Goal: Find specific page/section: Find specific page/section

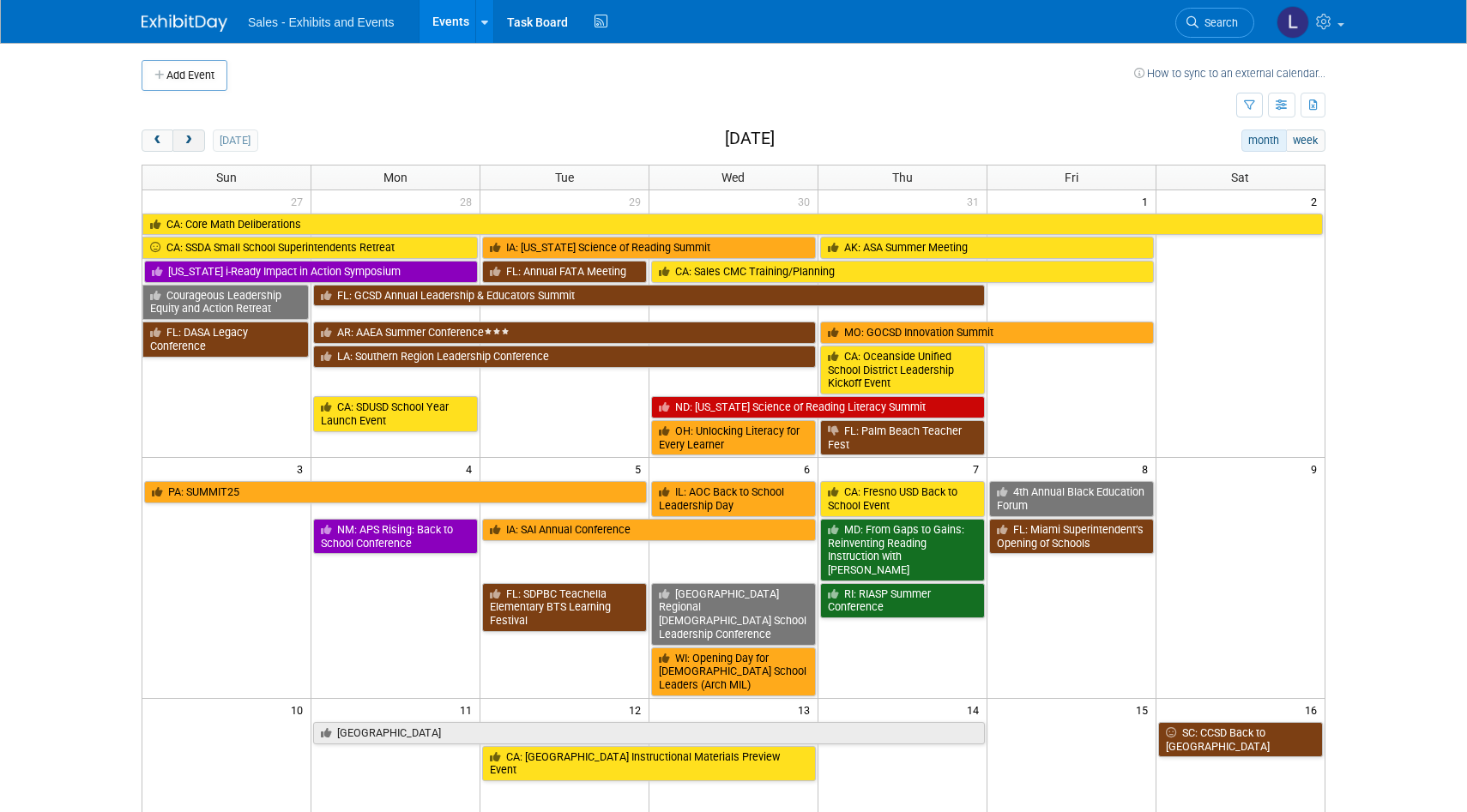
click at [194, 144] on span "next" at bounding box center [188, 141] width 13 height 11
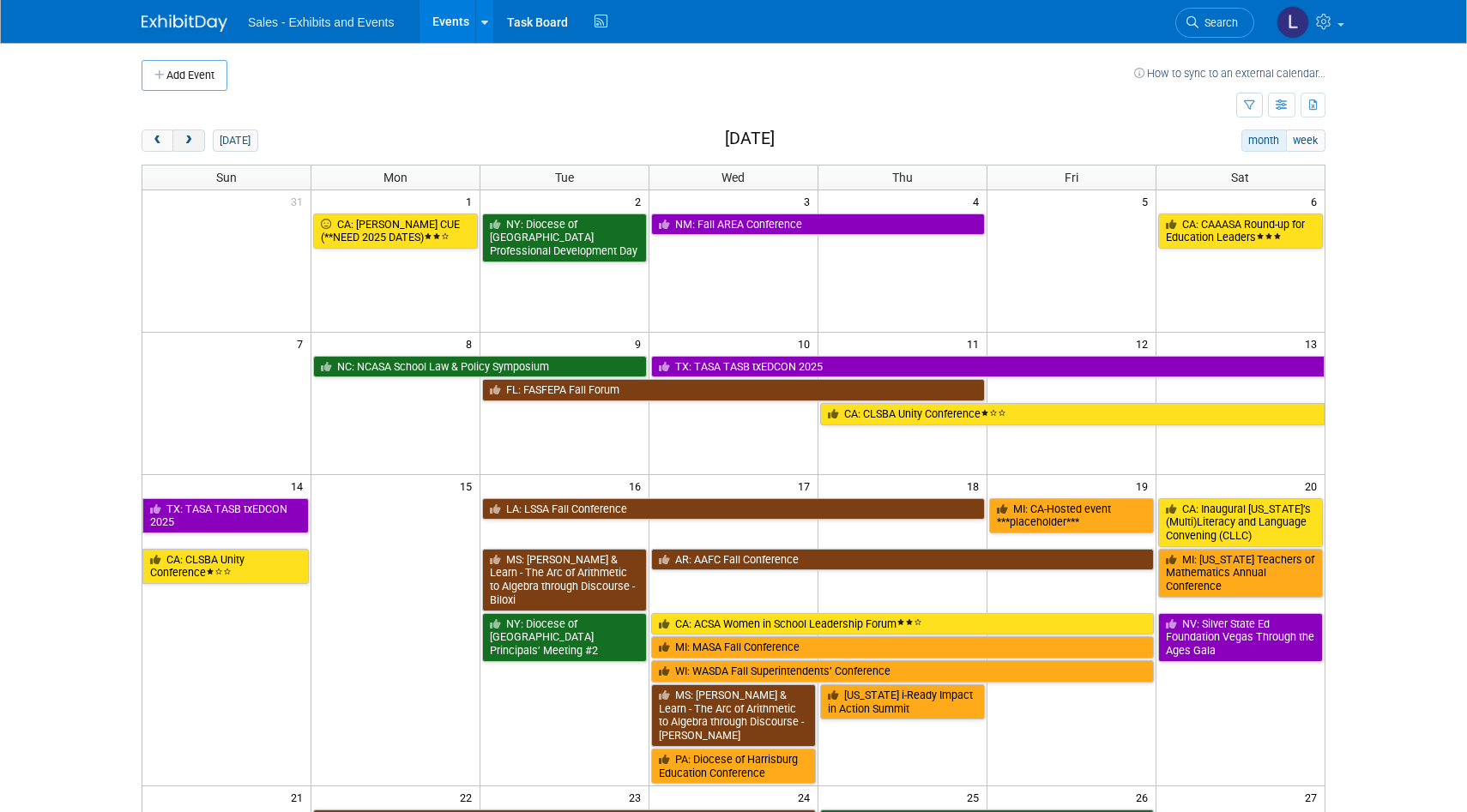
click at [194, 144] on span "next" at bounding box center [188, 141] width 13 height 11
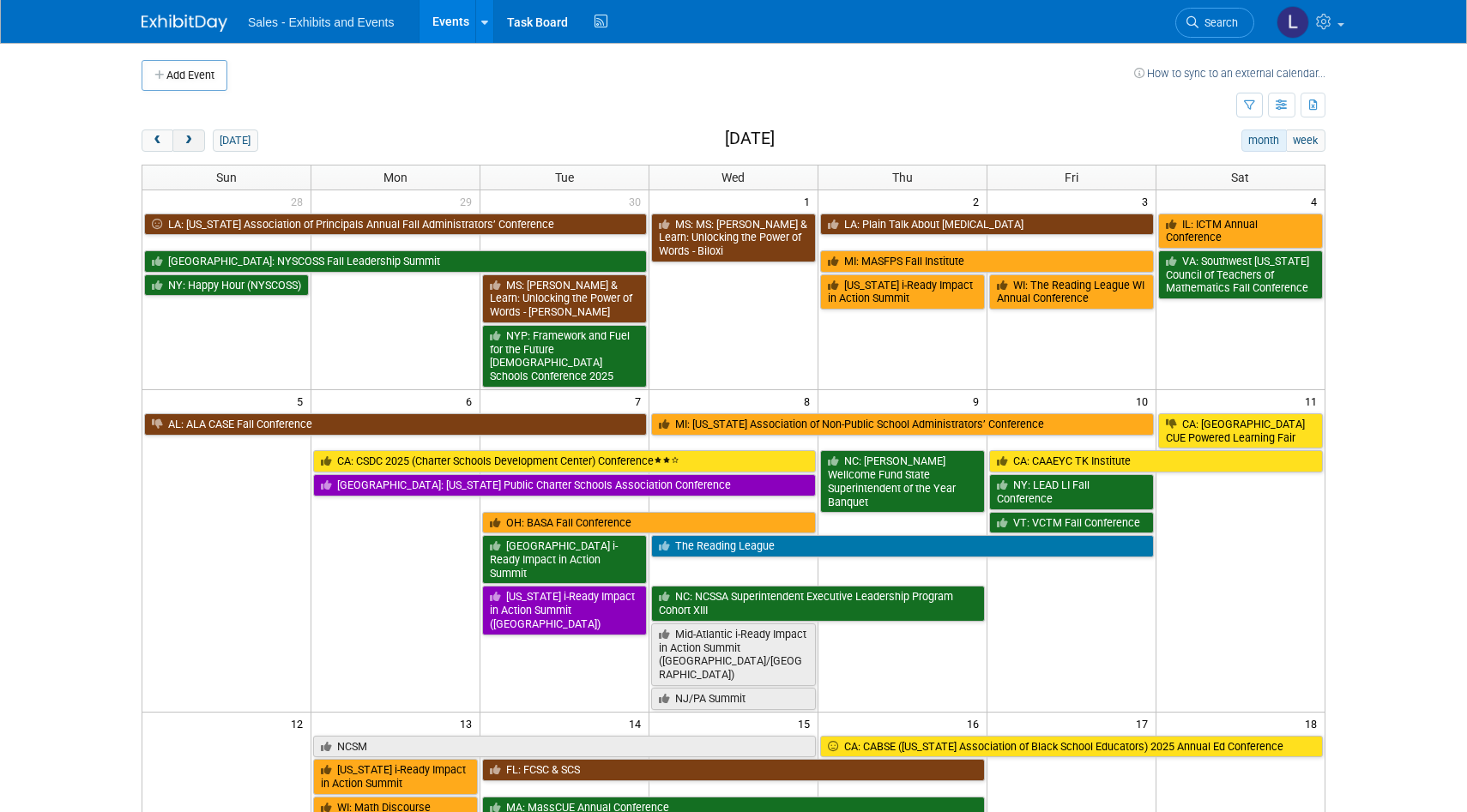
click at [189, 139] on span "next" at bounding box center [188, 141] width 13 height 11
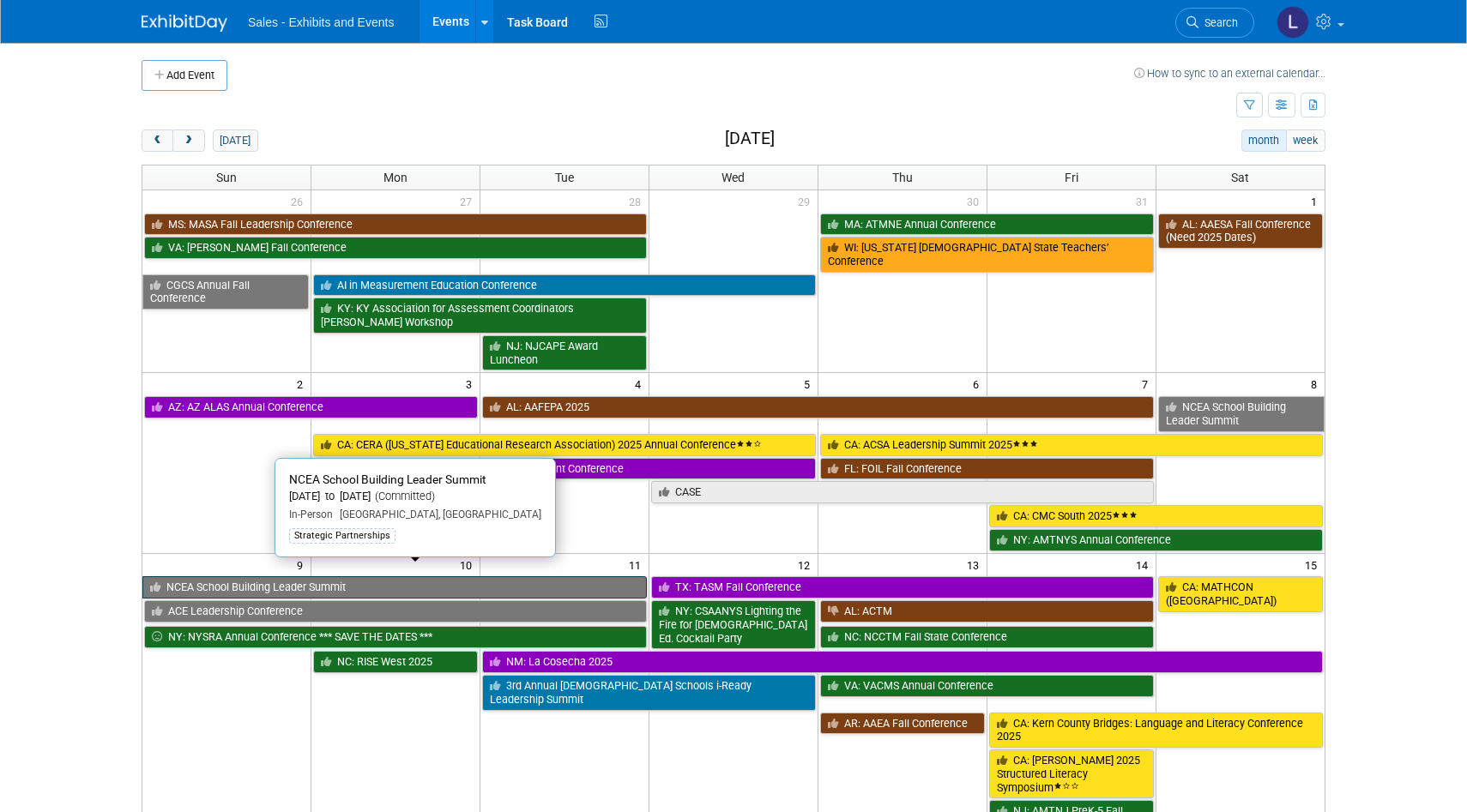
click at [485, 576] on link "NCEA School Building Leader Summit" at bounding box center [395, 587] width 505 height 23
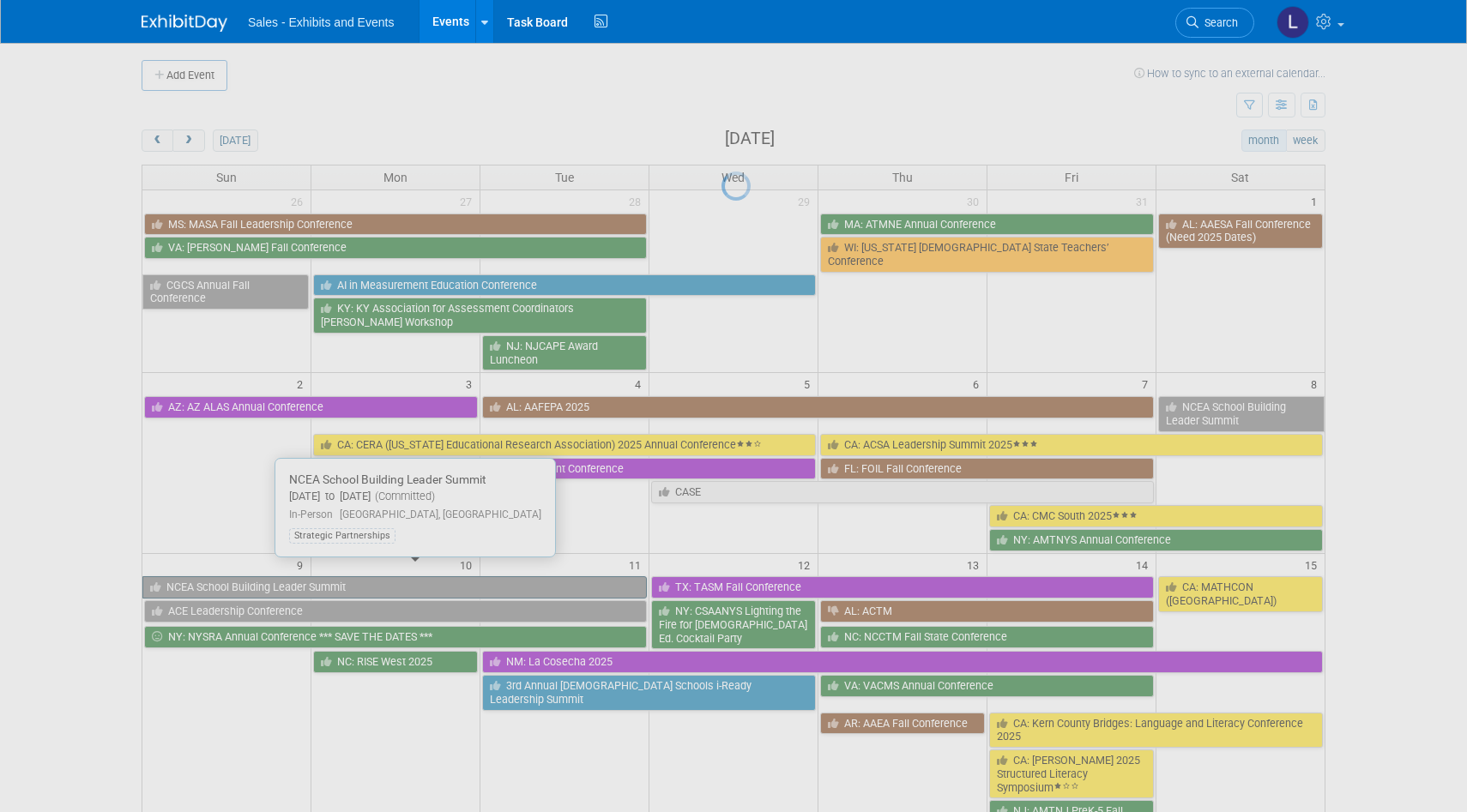
click at [721, 576] on div at bounding box center [733, 406] width 24 height 812
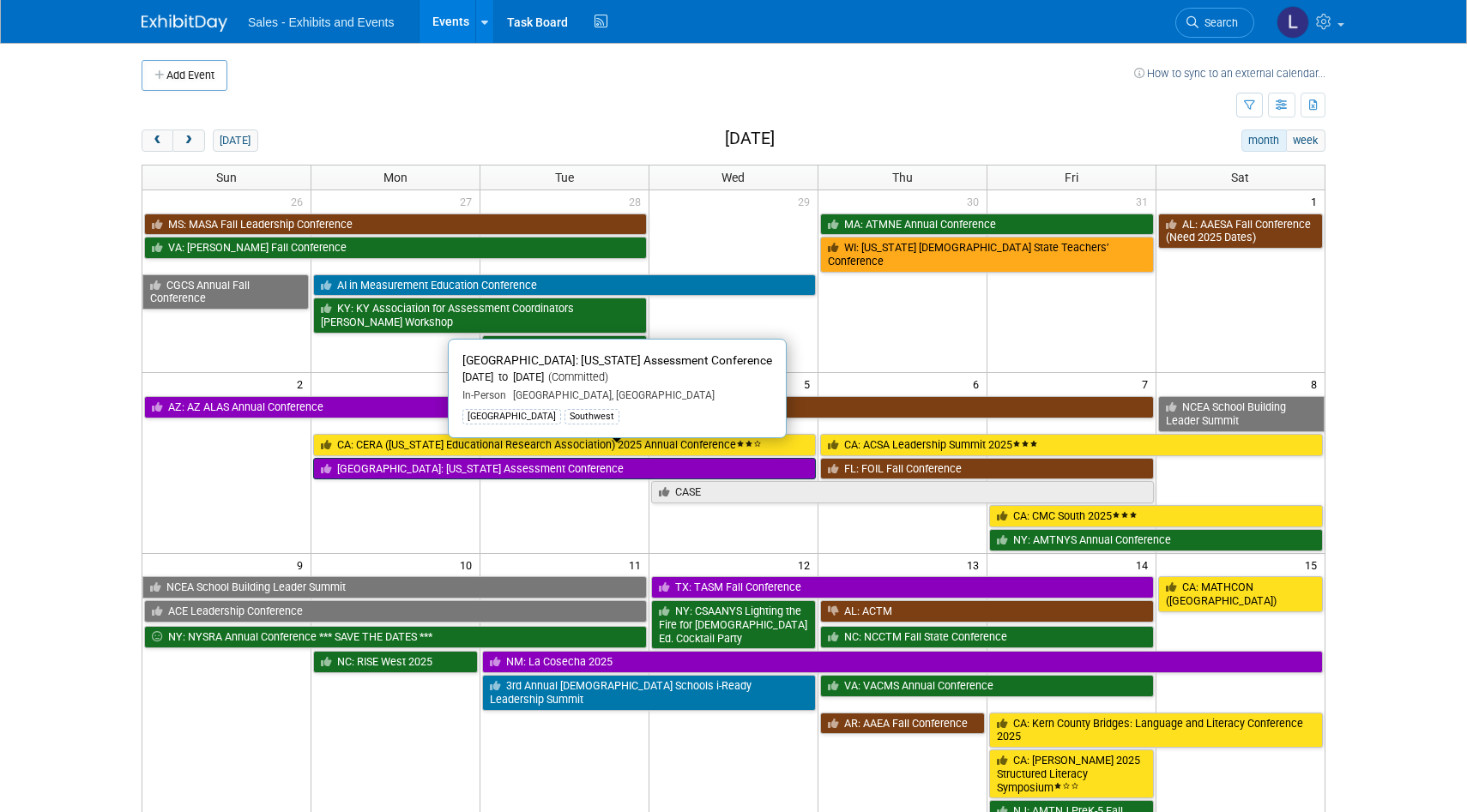
click at [392, 460] on link "[GEOGRAPHIC_DATA]: [US_STATE] Assessment Conference" at bounding box center [564, 469] width 503 height 23
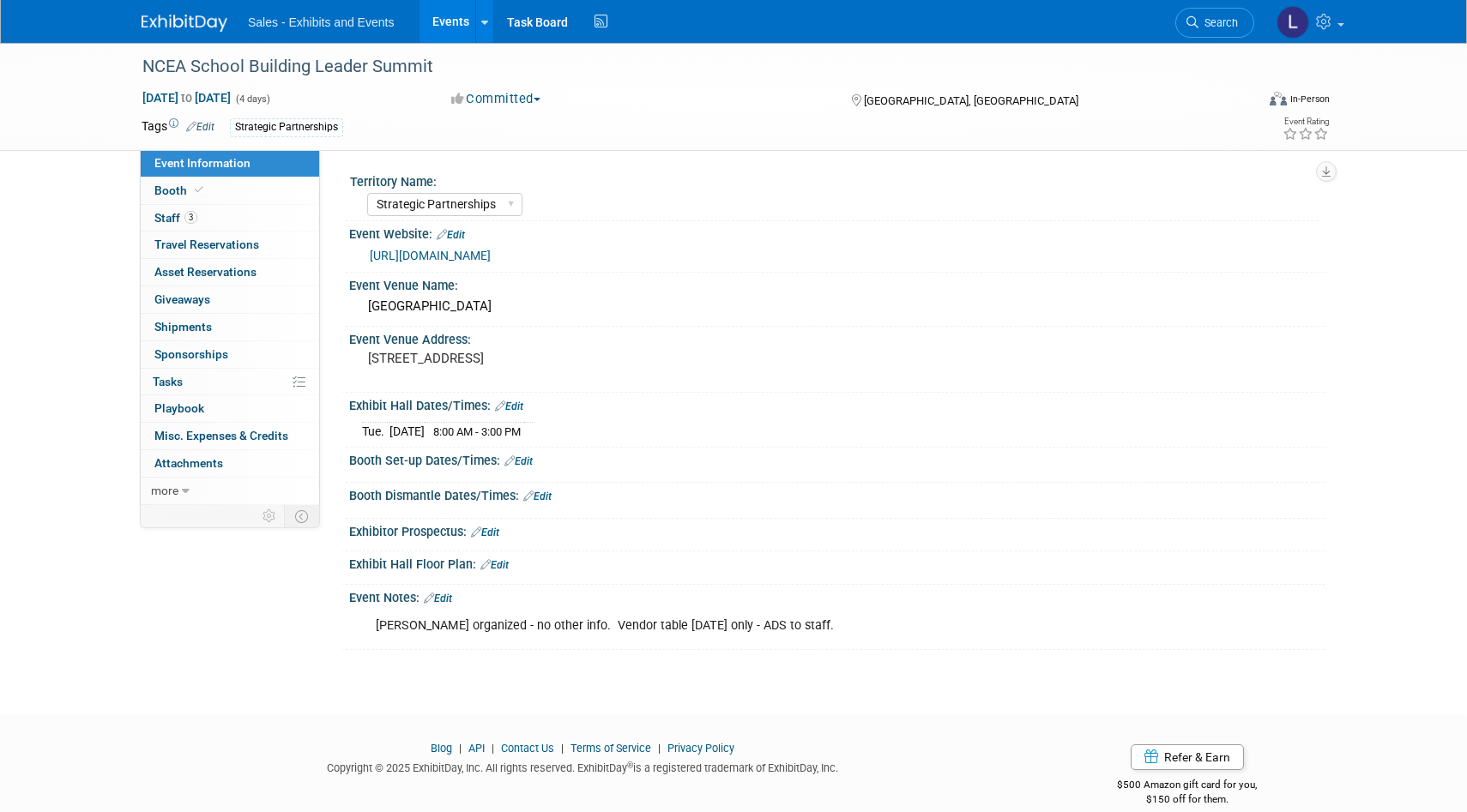
select select "Strategic Partnerships"
click at [271, 241] on link "0 Travel Reservations 0" at bounding box center [230, 245] width 178 height 26
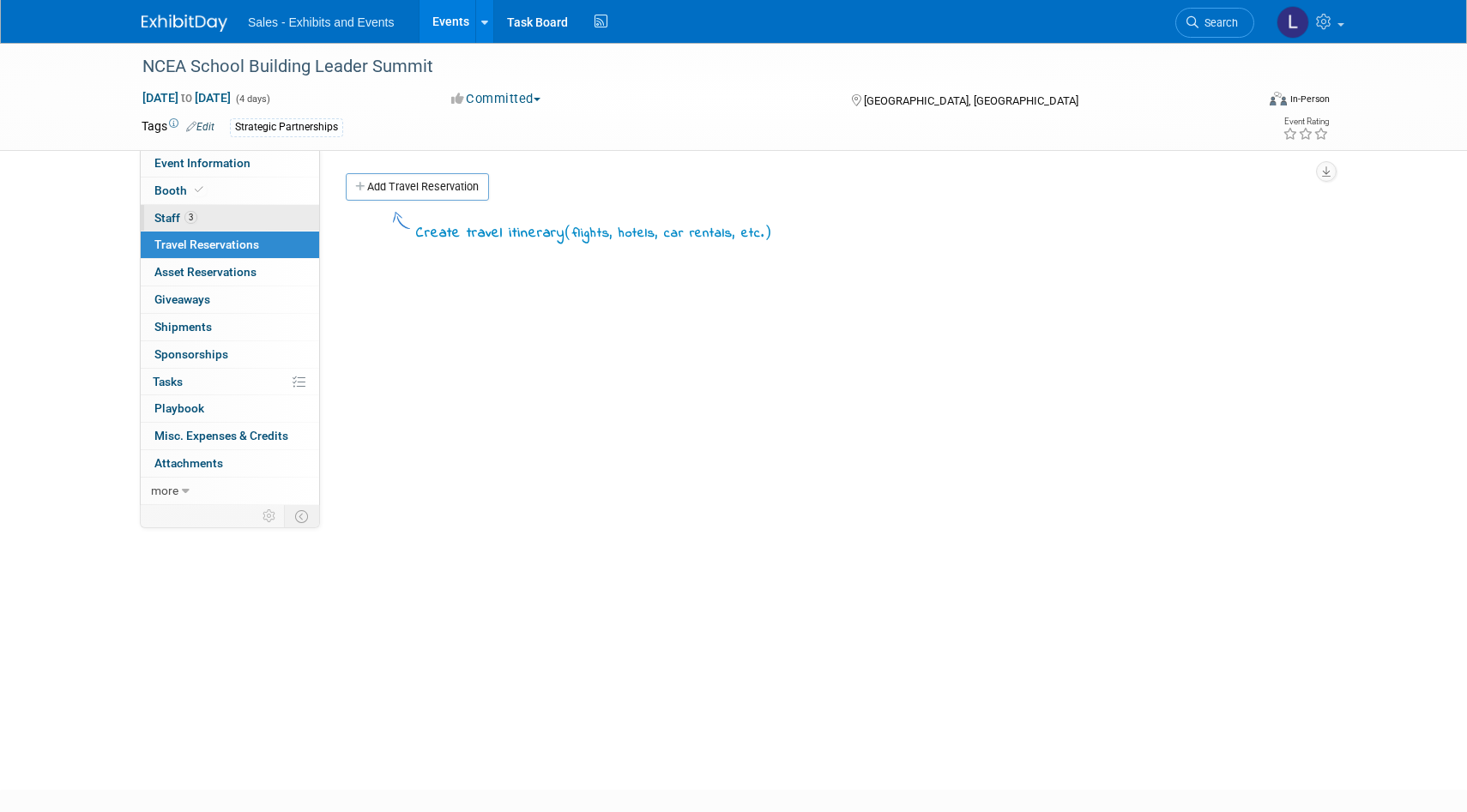
click at [218, 211] on link "3 Staff 3" at bounding box center [230, 217] width 178 height 26
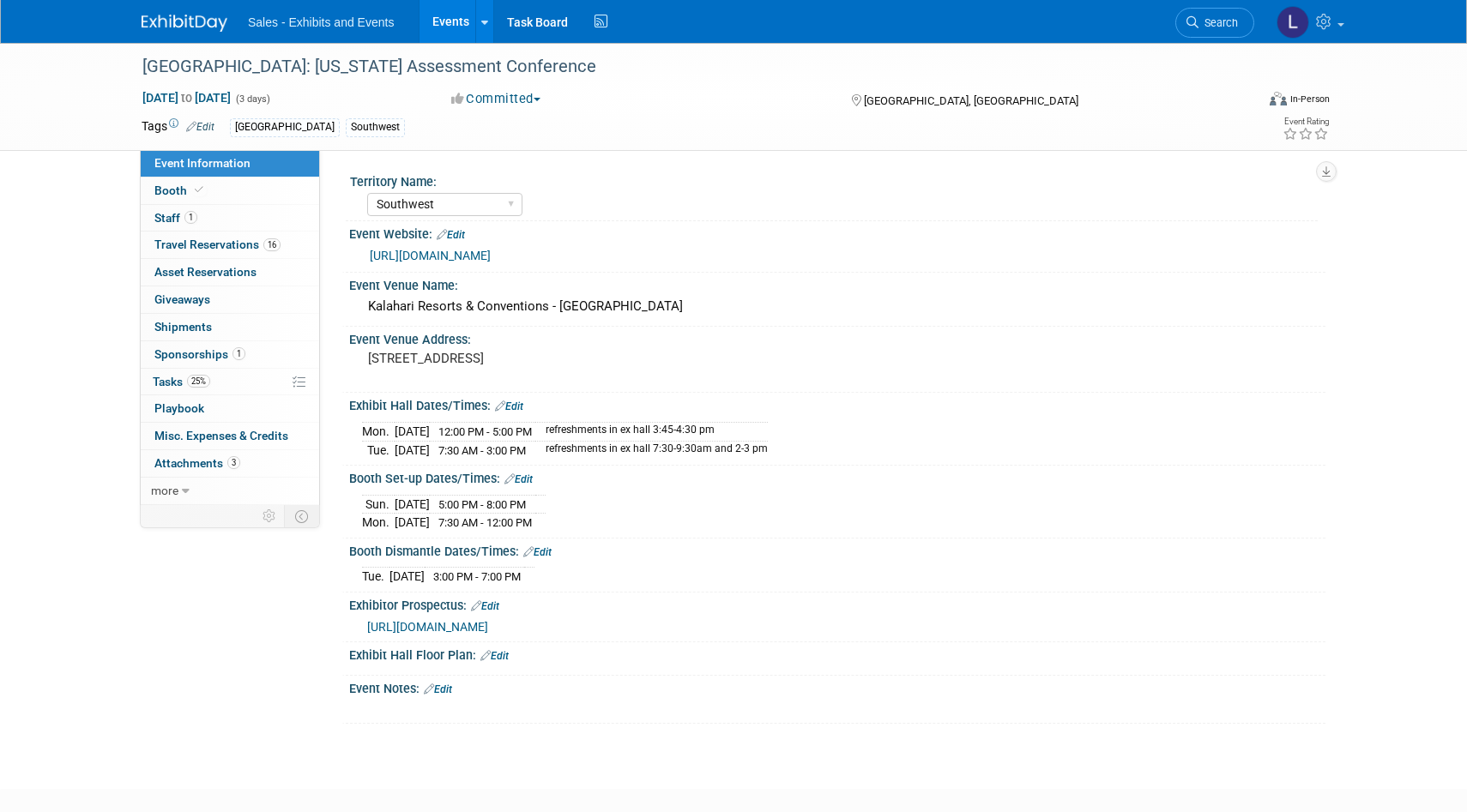
select select "Southwest"
click at [231, 244] on span "Travel Reservations 16" at bounding box center [217, 244] width 126 height 14
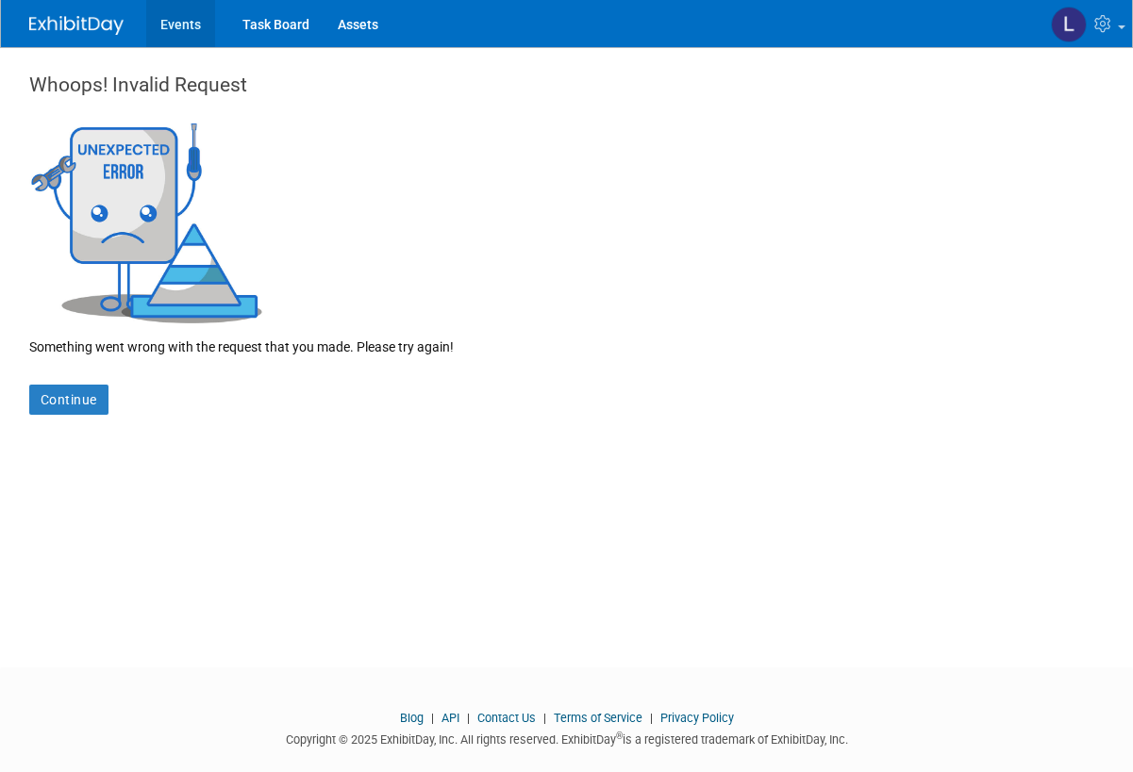
click at [191, 25] on link "Events" at bounding box center [180, 23] width 69 height 47
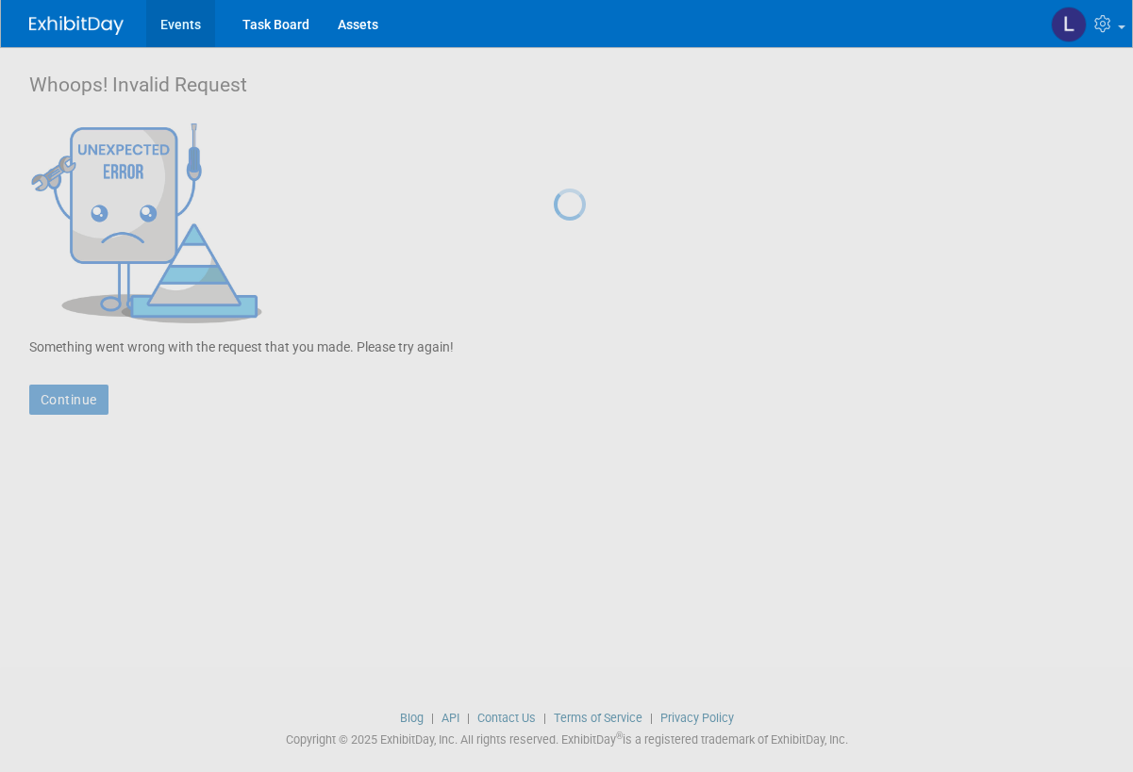
click at [191, 24] on link "Events" at bounding box center [180, 23] width 69 height 47
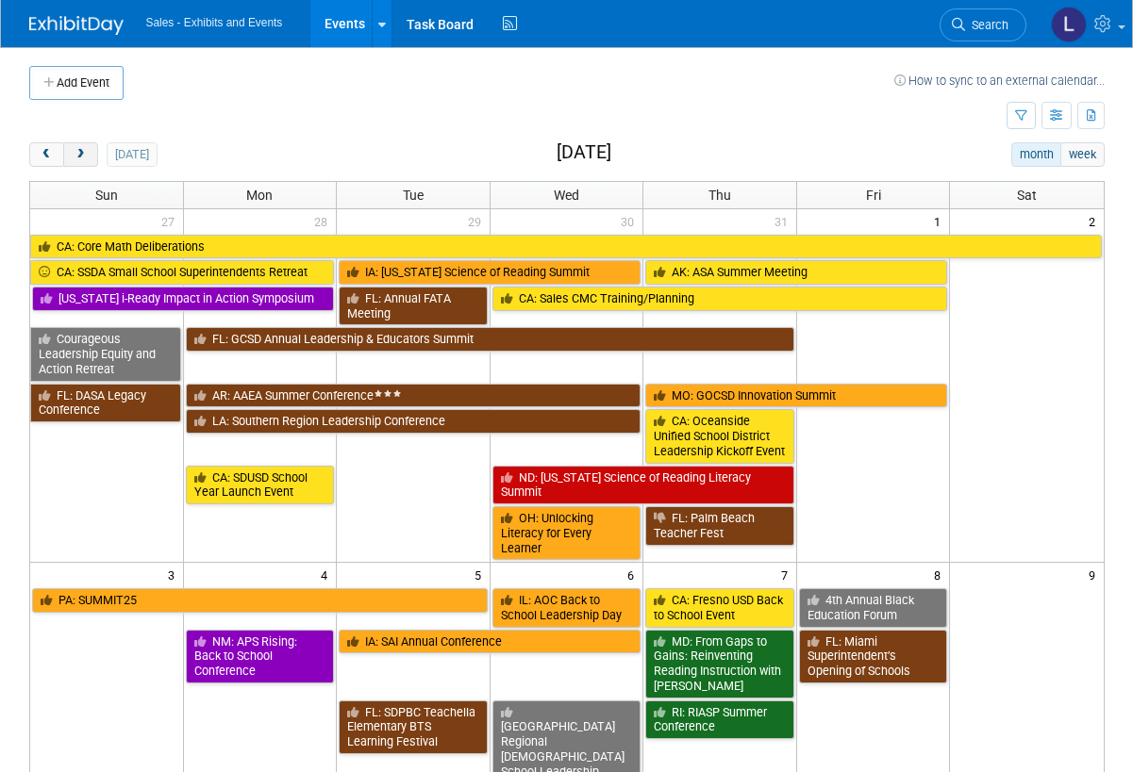
click at [82, 153] on span "next" at bounding box center [81, 155] width 14 height 12
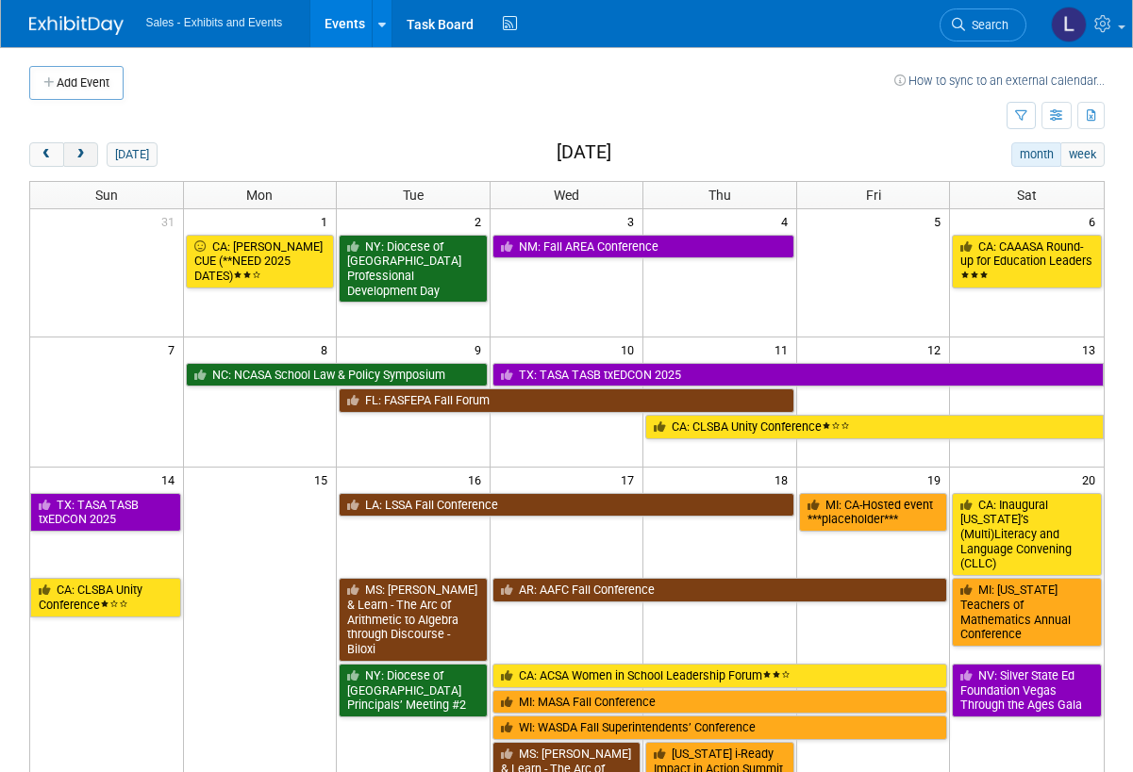
click at [82, 153] on span "next" at bounding box center [81, 155] width 14 height 12
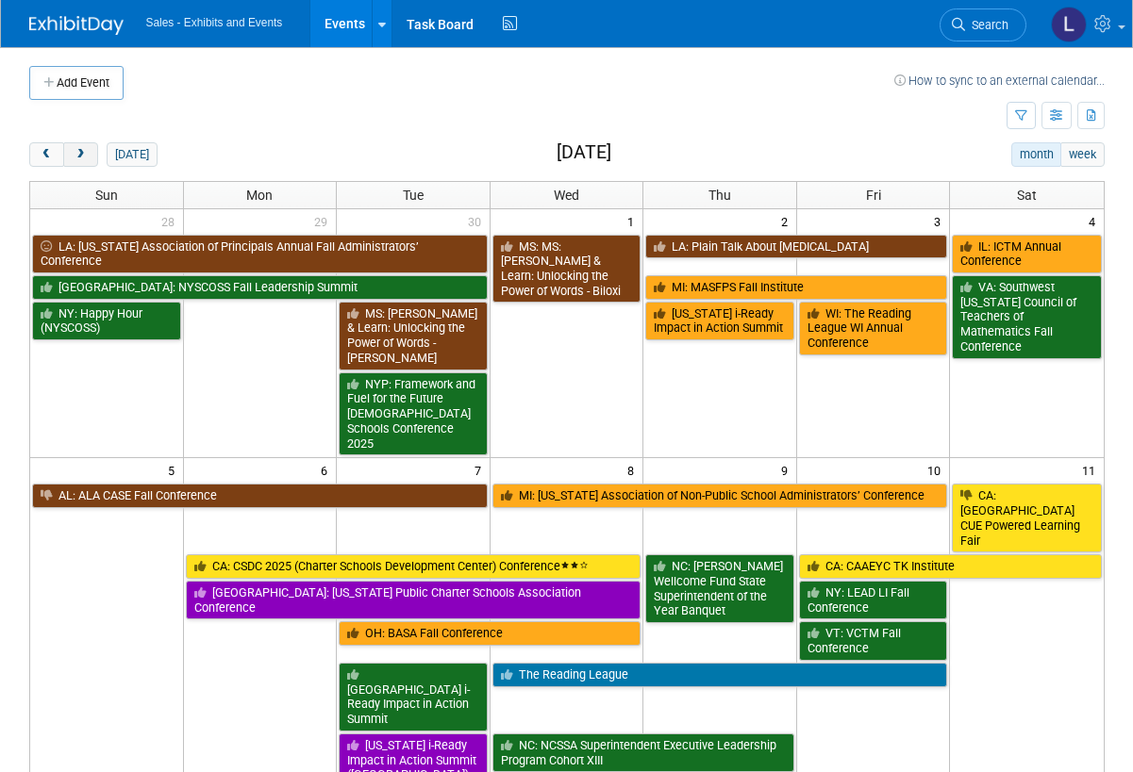
click at [82, 153] on span "next" at bounding box center [81, 155] width 14 height 12
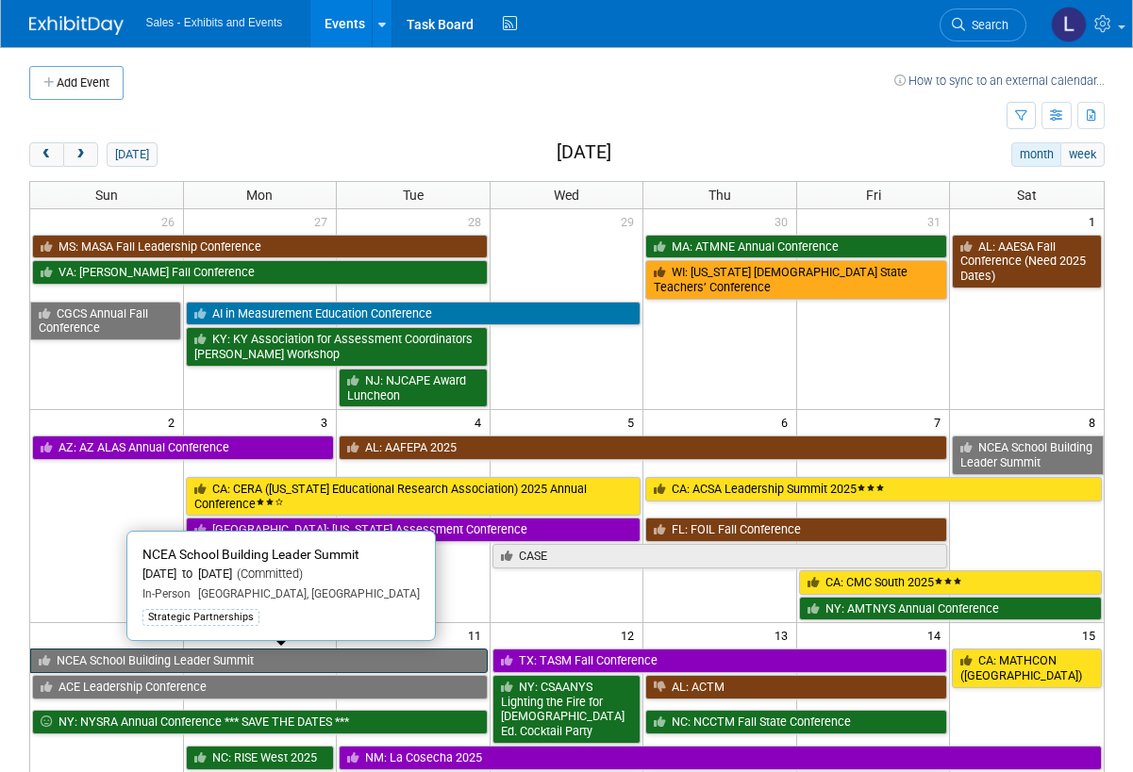
click at [294, 662] on link "NCEA School Building Leader Summit" at bounding box center [258, 661] width 457 height 25
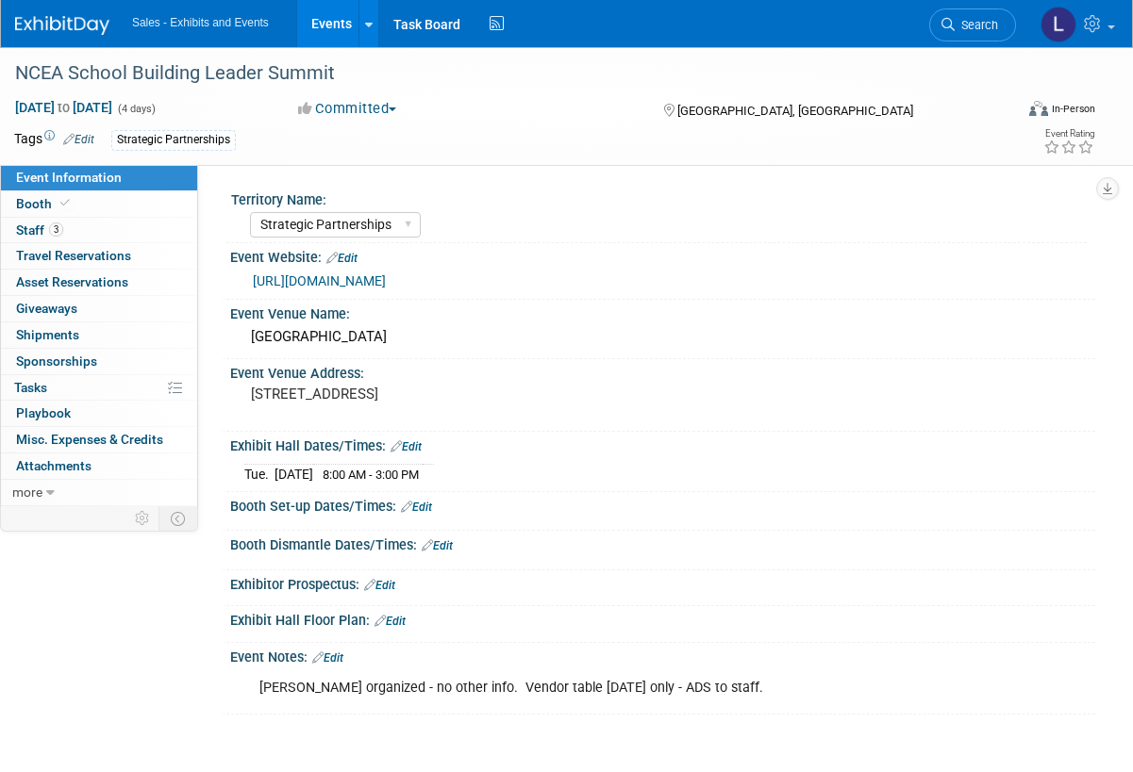
select select "Strategic Partnerships"
